Goal: Check status: Check status

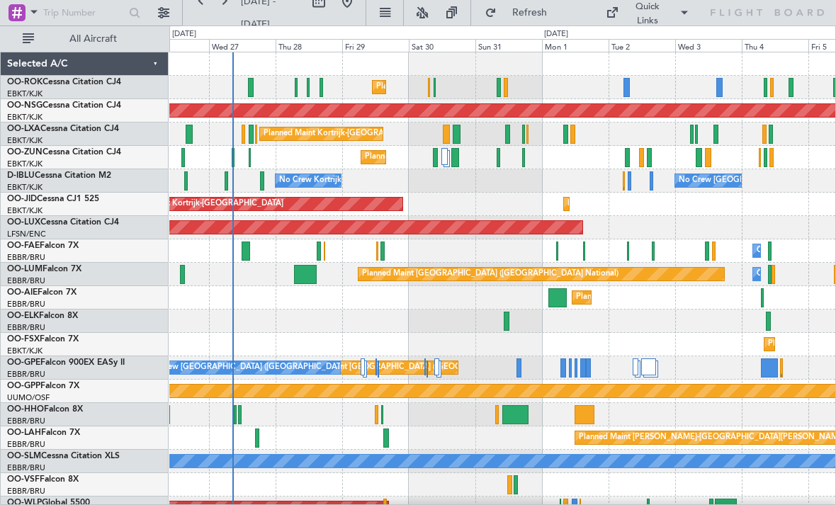
scroll to position [14, 0]
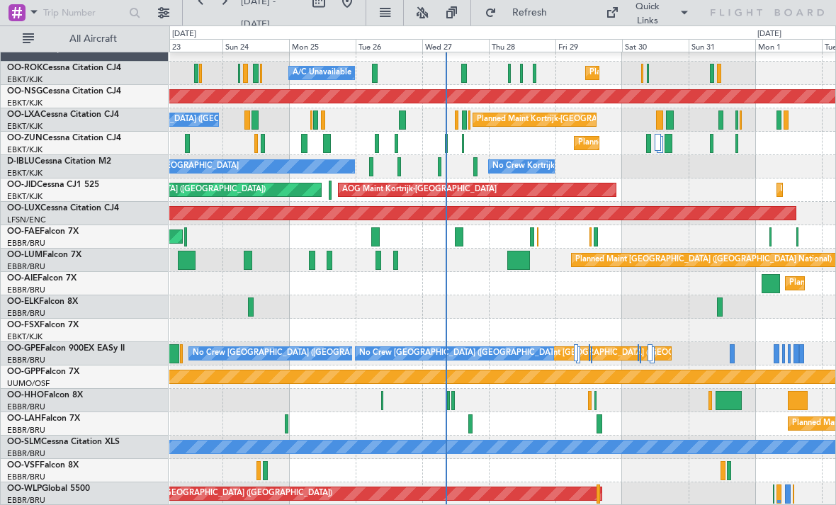
click at [598, 499] on div at bounding box center [598, 493] width 4 height 19
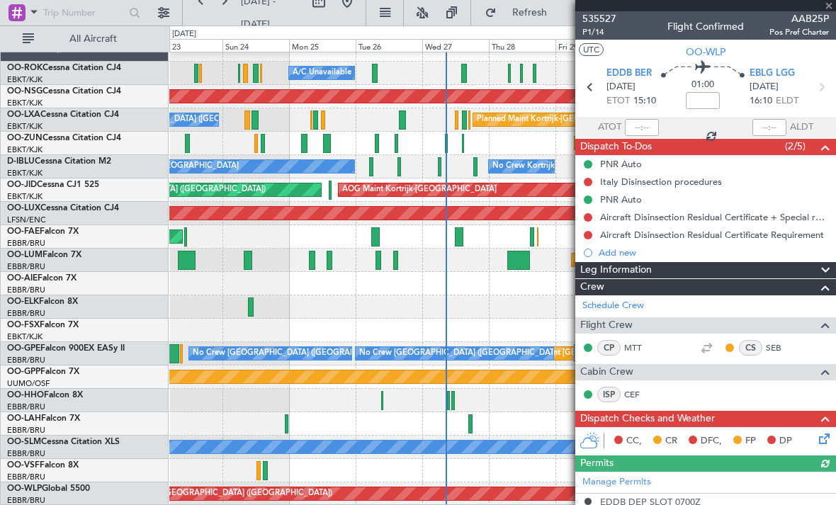
click at [829, 9] on div at bounding box center [705, 5] width 261 height 11
click at [828, 6] on span at bounding box center [829, 6] width 14 height 13
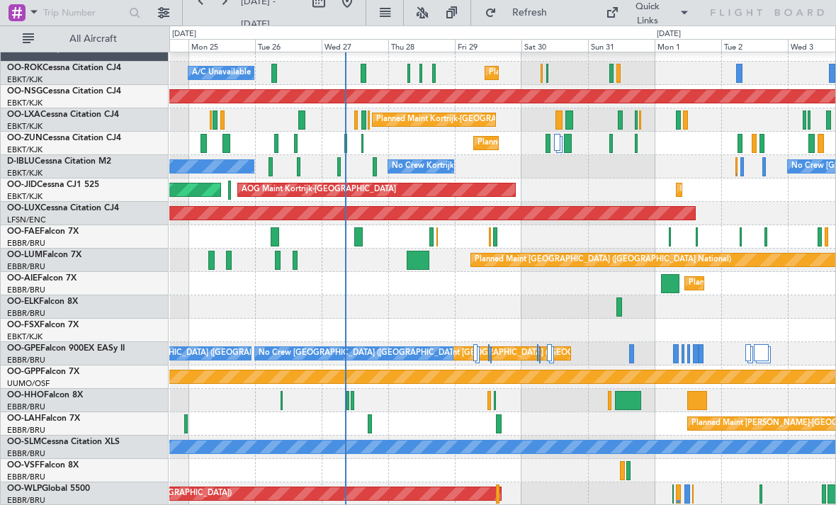
click at [667, 495] on div "Planned Maint [GEOGRAPHIC_DATA] ([GEOGRAPHIC_DATA])" at bounding box center [502, 493] width 666 height 23
click at [670, 492] on div "Planned Maint [GEOGRAPHIC_DATA] ([GEOGRAPHIC_DATA])" at bounding box center [502, 493] width 666 height 23
click at [667, 494] on div "Planned Maint [GEOGRAPHIC_DATA] ([GEOGRAPHIC_DATA])" at bounding box center [502, 493] width 666 height 23
click at [671, 499] on div "Planned Maint [GEOGRAPHIC_DATA] ([GEOGRAPHIC_DATA])" at bounding box center [502, 493] width 666 height 23
click at [672, 494] on div at bounding box center [672, 493] width 1 height 19
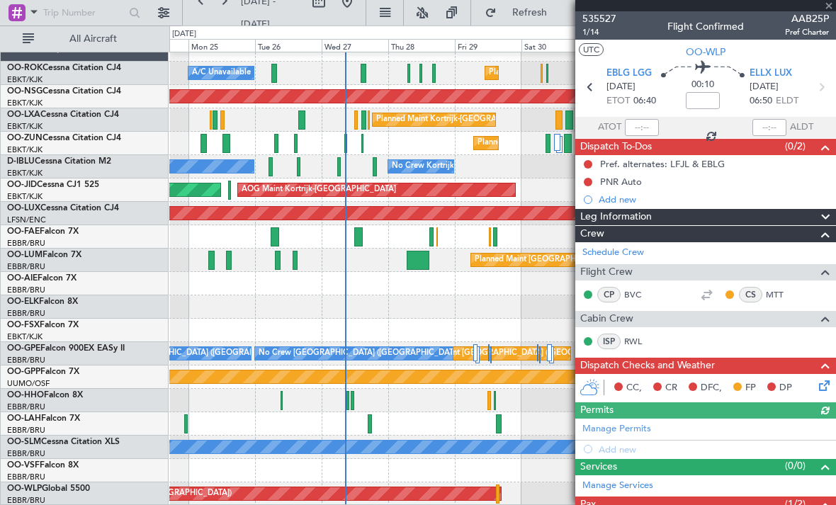
click at [830, 0] on span at bounding box center [829, 6] width 14 height 13
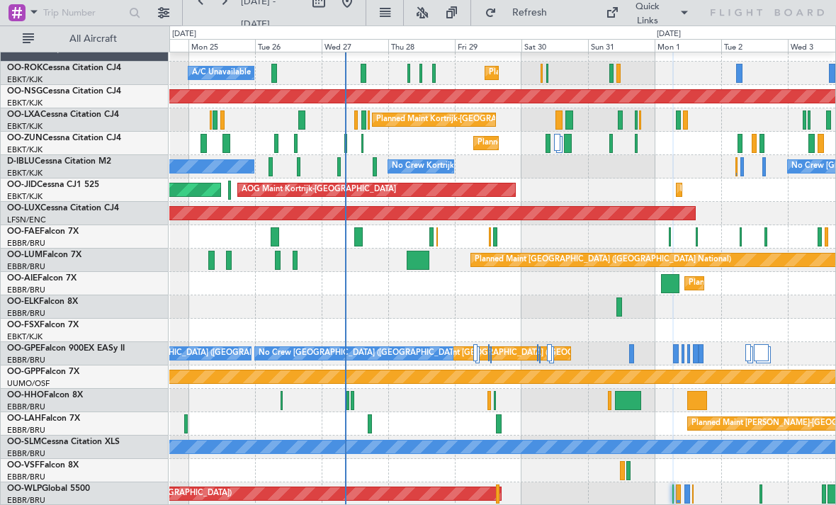
type input "0"
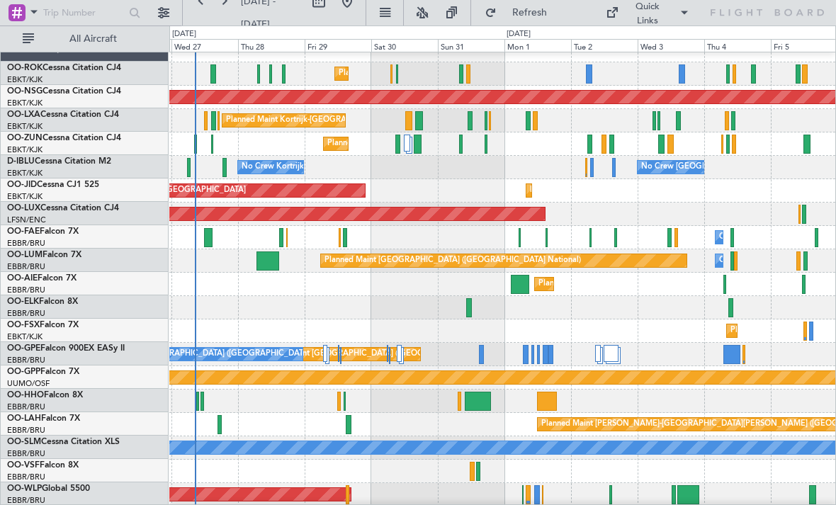
scroll to position [13, 0]
click at [698, 487] on div at bounding box center [688, 494] width 23 height 19
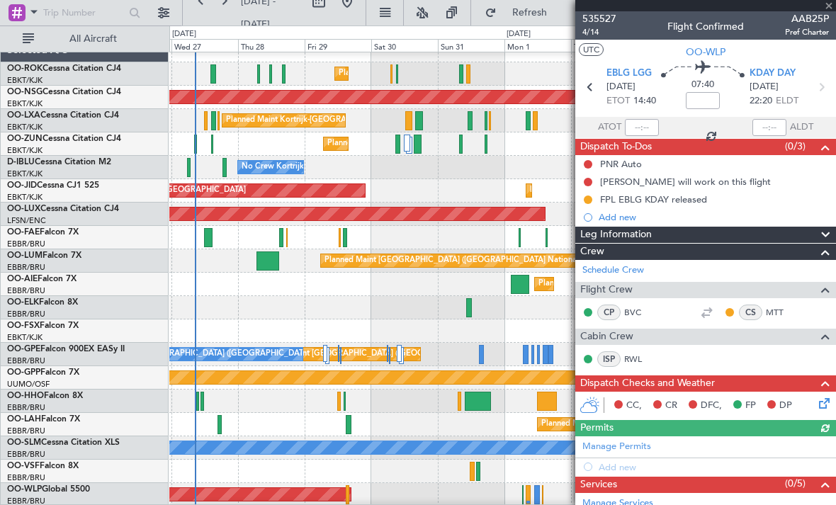
click at [831, 9] on div at bounding box center [705, 5] width 261 height 11
click at [835, 6] on span at bounding box center [829, 6] width 14 height 13
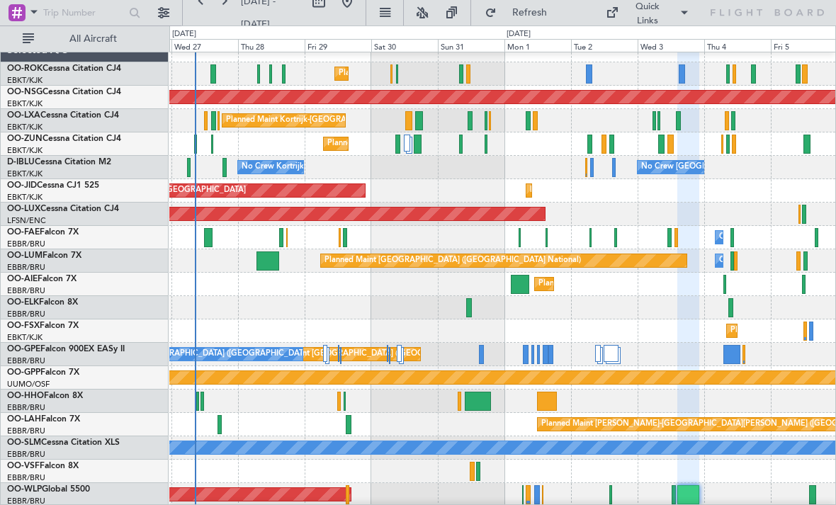
type input "0"
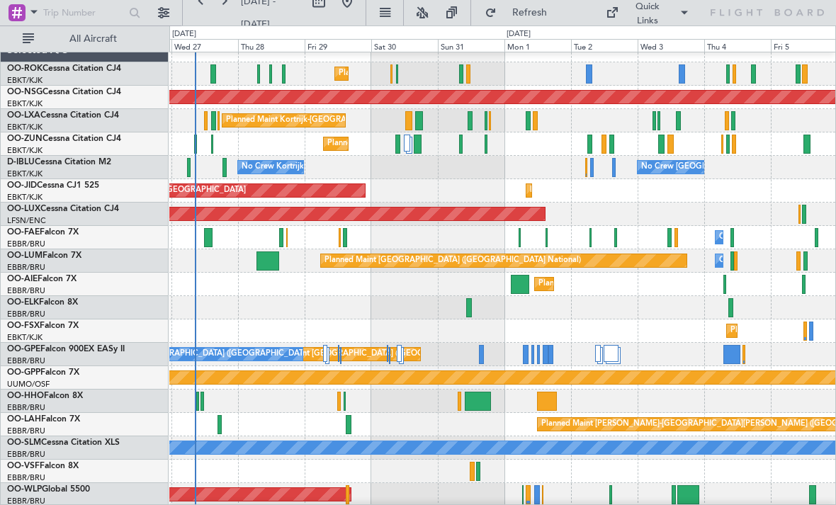
click at [828, 6] on div "Quick Links" at bounding box center [703, 12] width 266 height 25
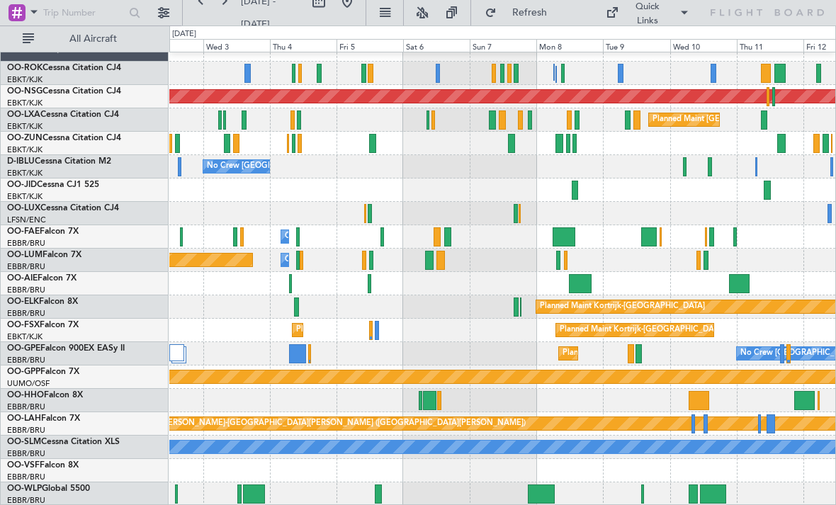
click at [714, 493] on div at bounding box center [713, 493] width 26 height 19
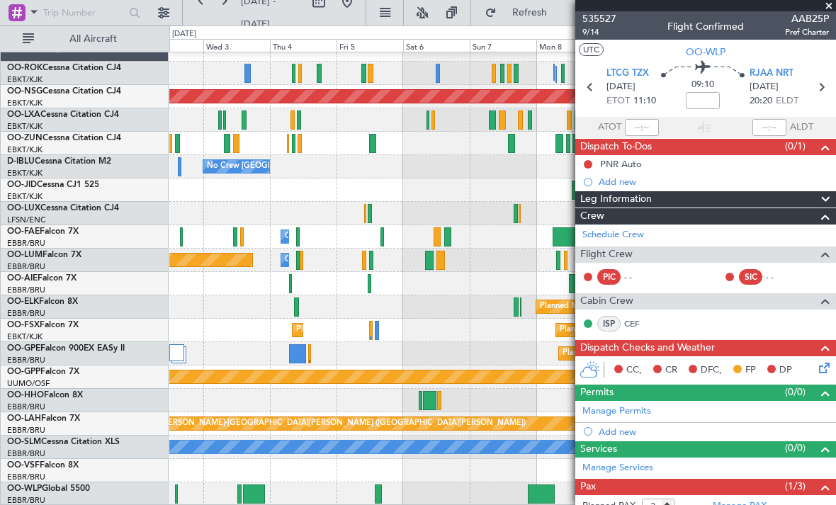
click at [830, 8] on span at bounding box center [829, 6] width 14 height 13
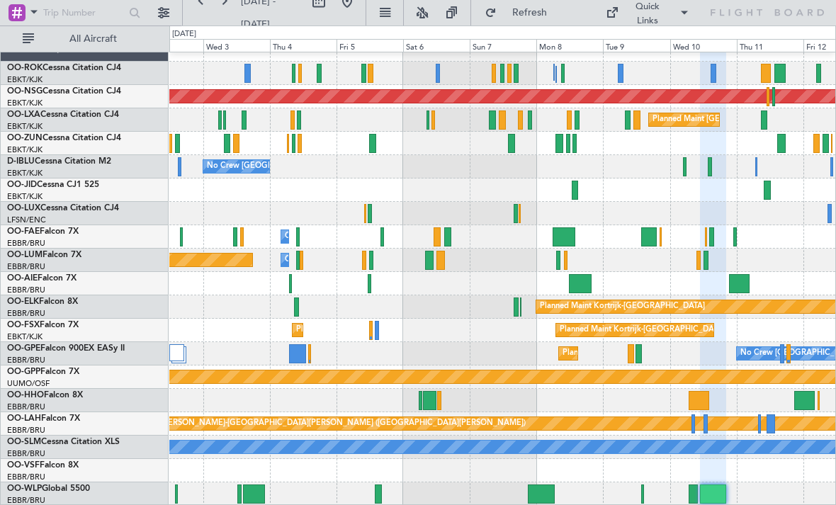
type input "0"
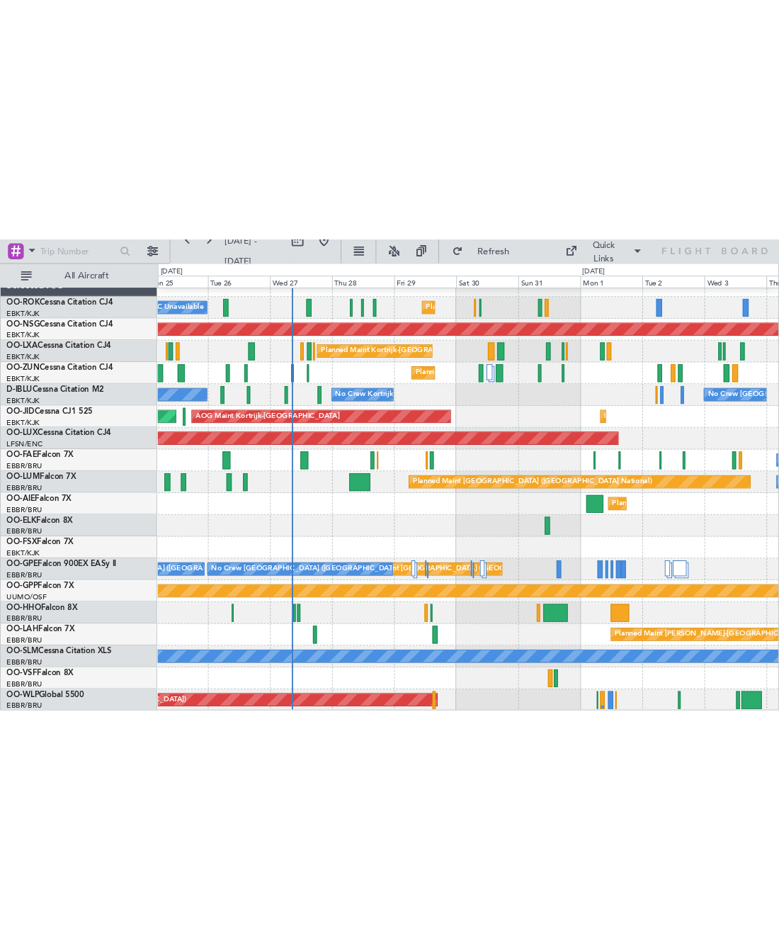
scroll to position [0, 0]
